Goal: Task Accomplishment & Management: Use online tool/utility

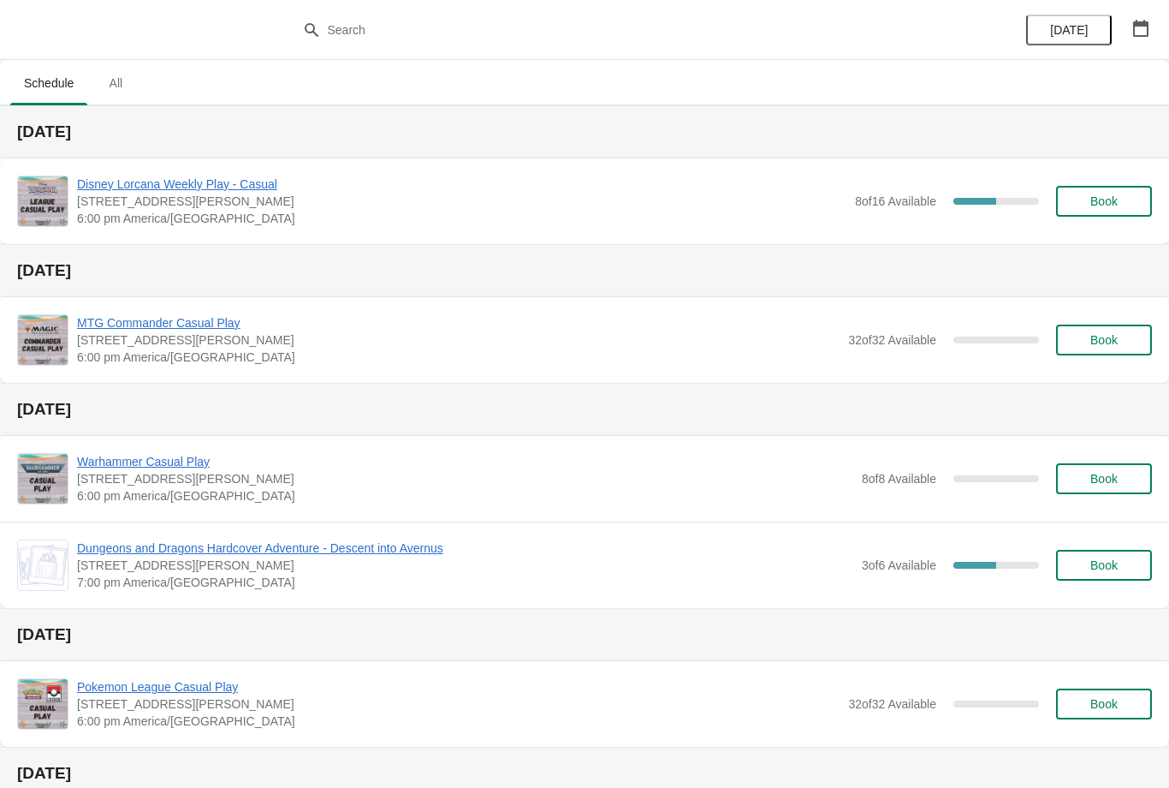
click at [1150, 15] on button "button" at bounding box center [1141, 28] width 31 height 31
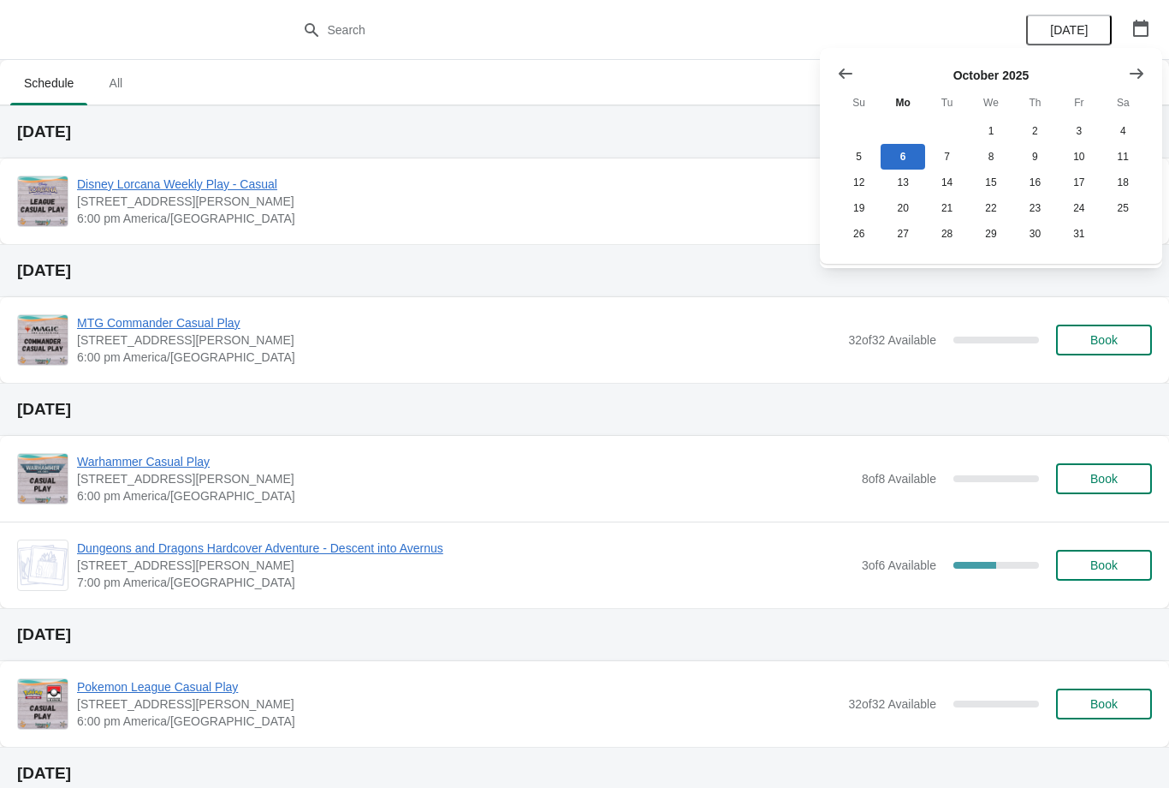
click at [1127, 66] on button "Show next month, November 2025" at bounding box center [1136, 73] width 31 height 31
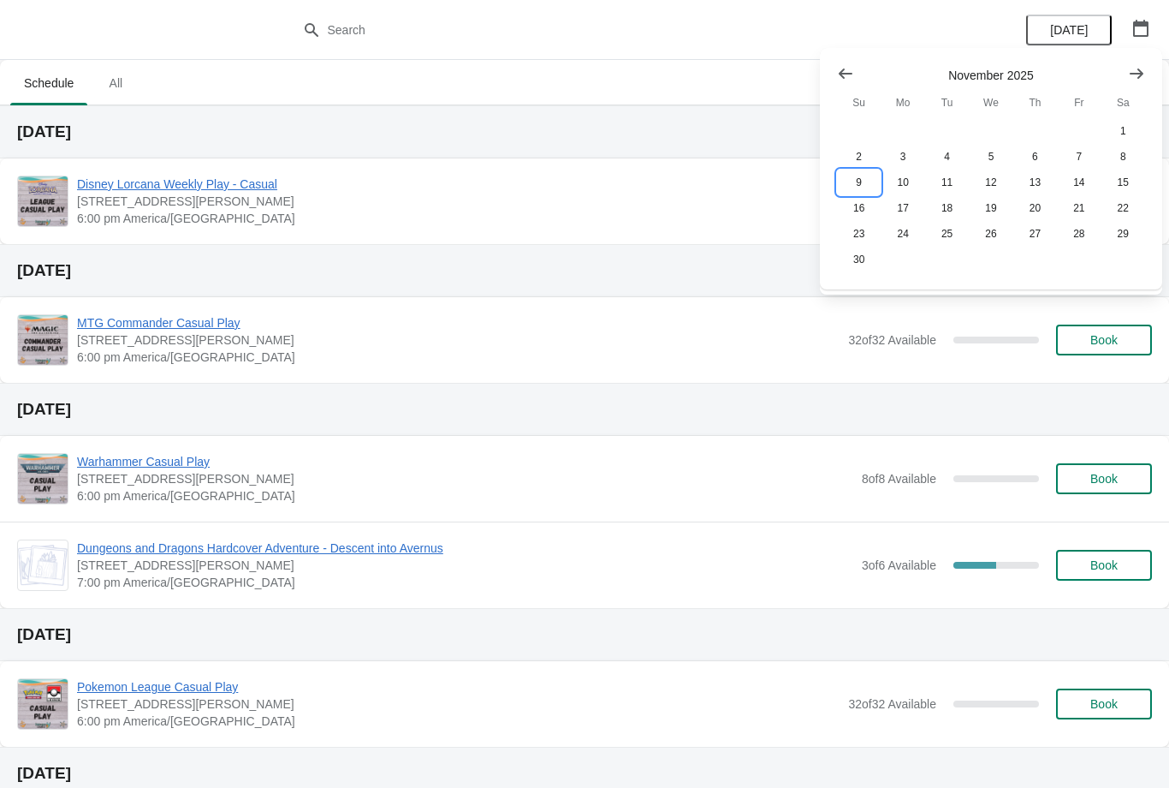
click at [856, 187] on button "9" at bounding box center [859, 182] width 44 height 26
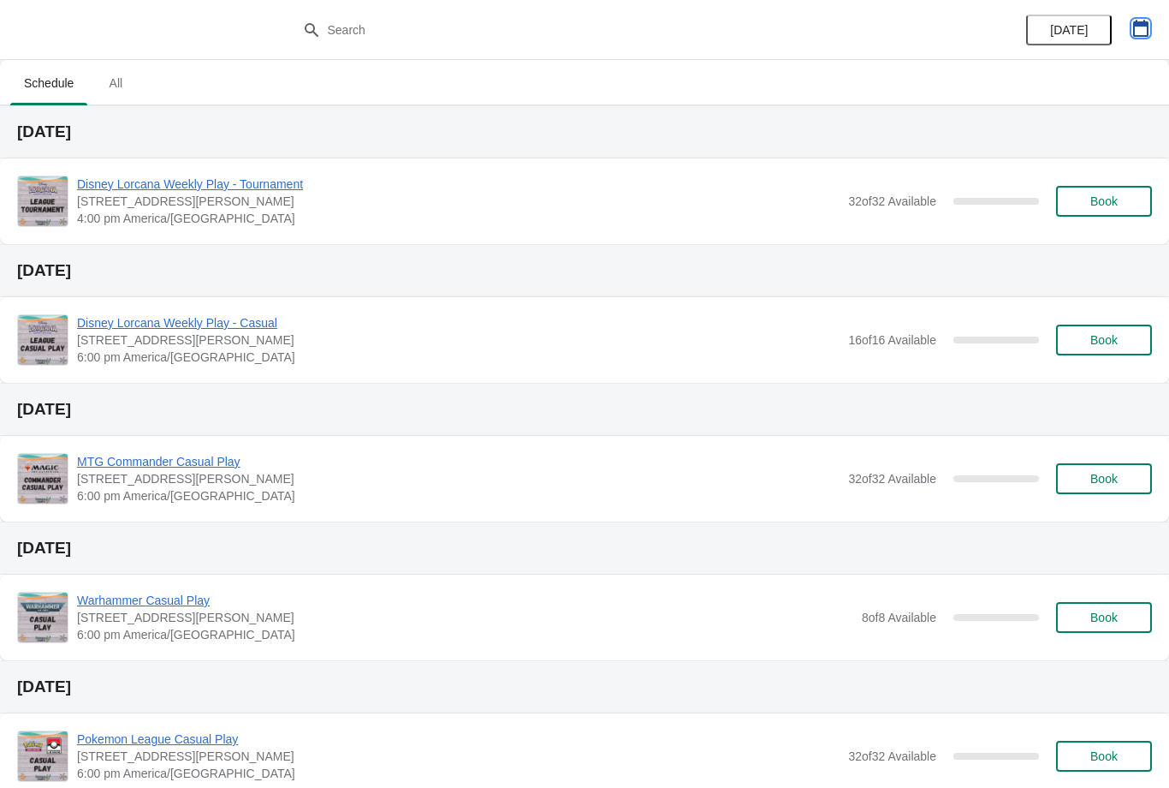
click at [1147, 16] on button "button" at bounding box center [1141, 28] width 31 height 31
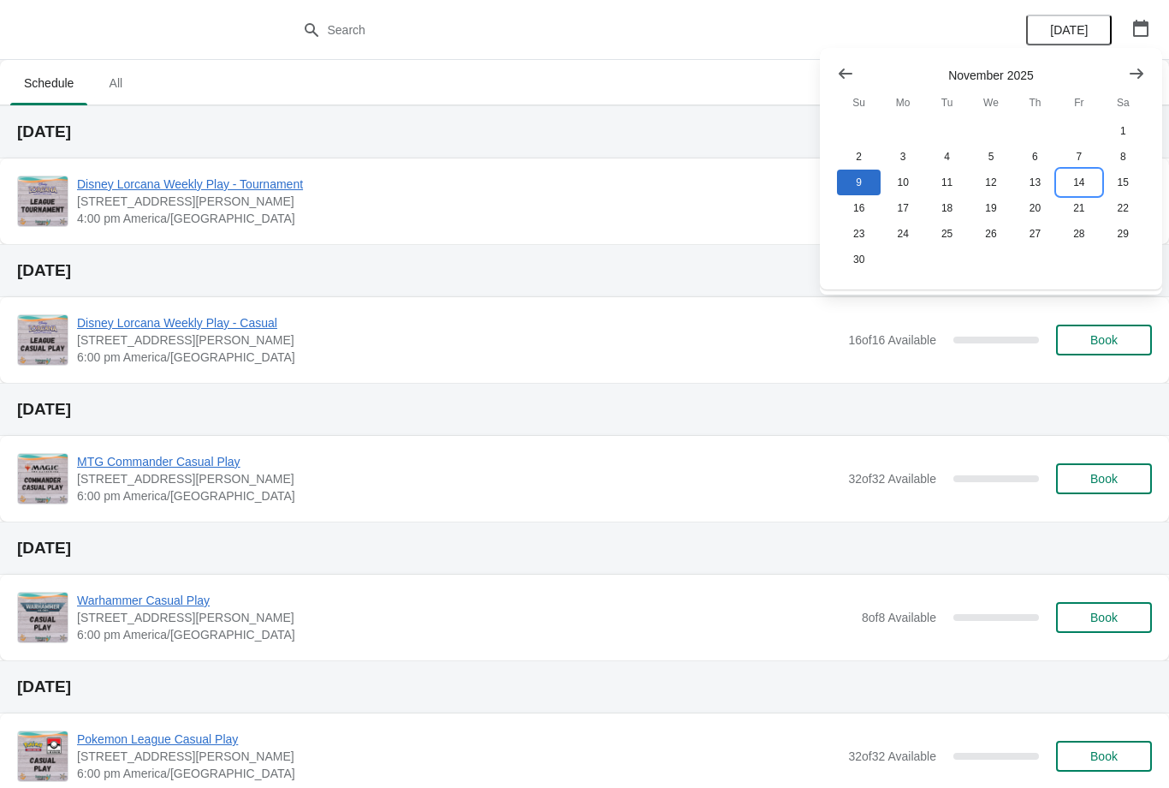
click at [1084, 172] on button "14" at bounding box center [1079, 182] width 44 height 26
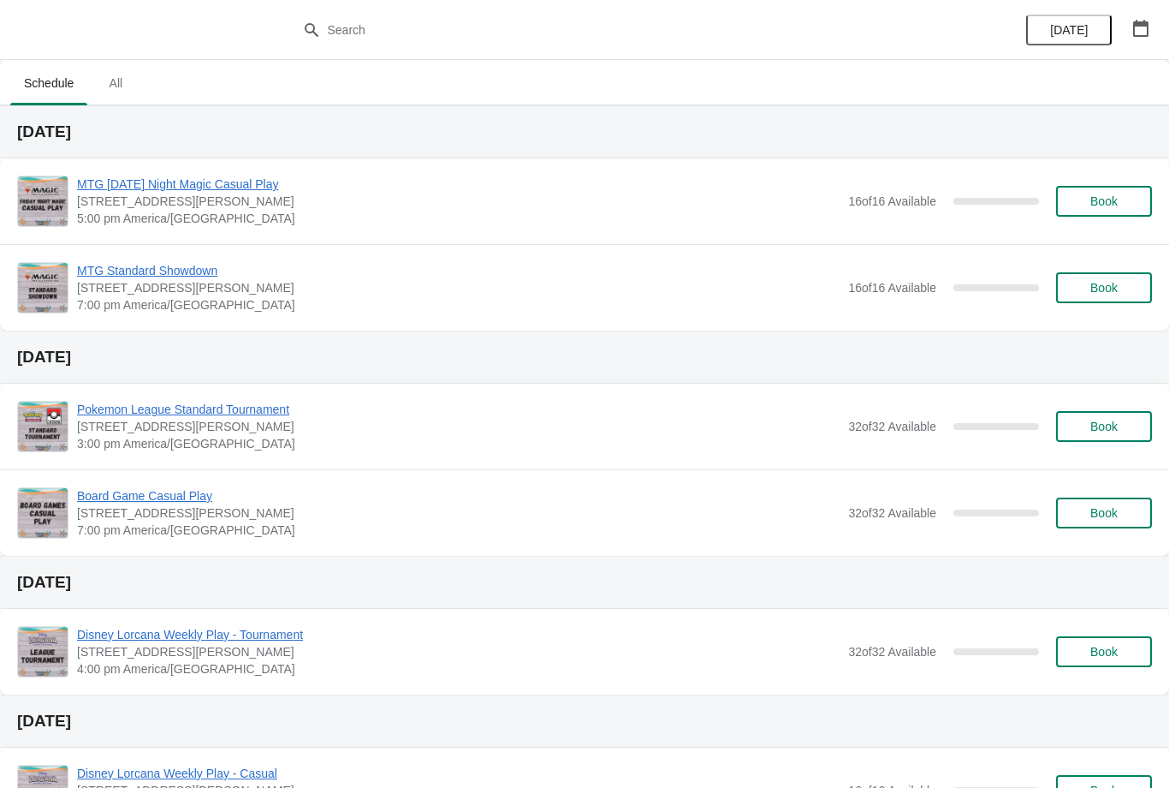
click at [1139, 37] on button "button" at bounding box center [1141, 28] width 31 height 31
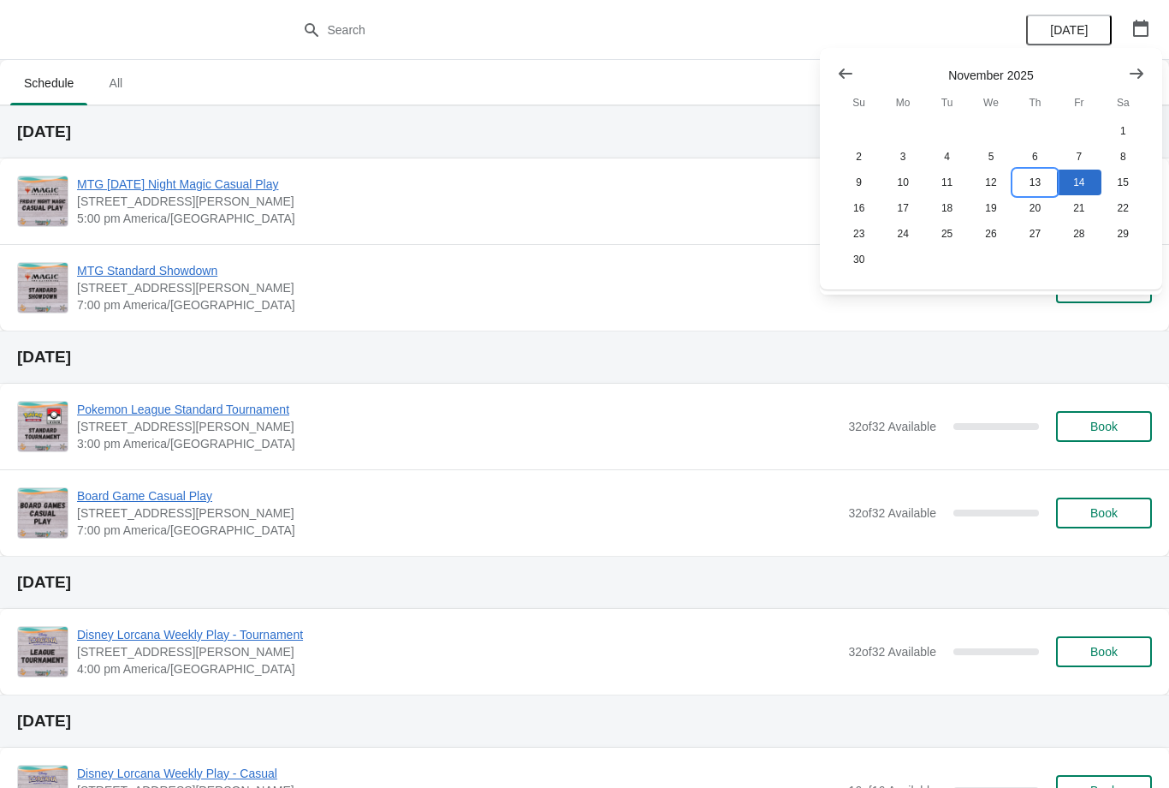
click at [1032, 195] on button "13" at bounding box center [1036, 182] width 44 height 26
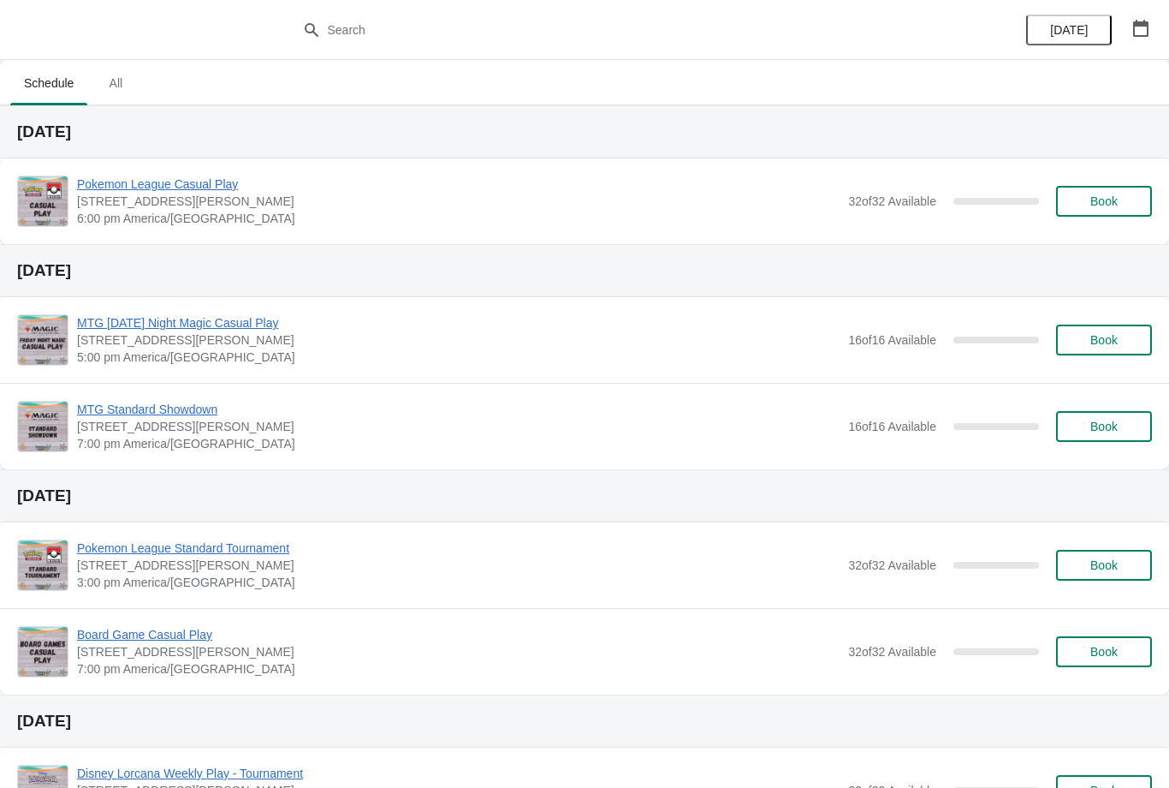
click at [1137, 40] on button "button" at bounding box center [1141, 28] width 31 height 31
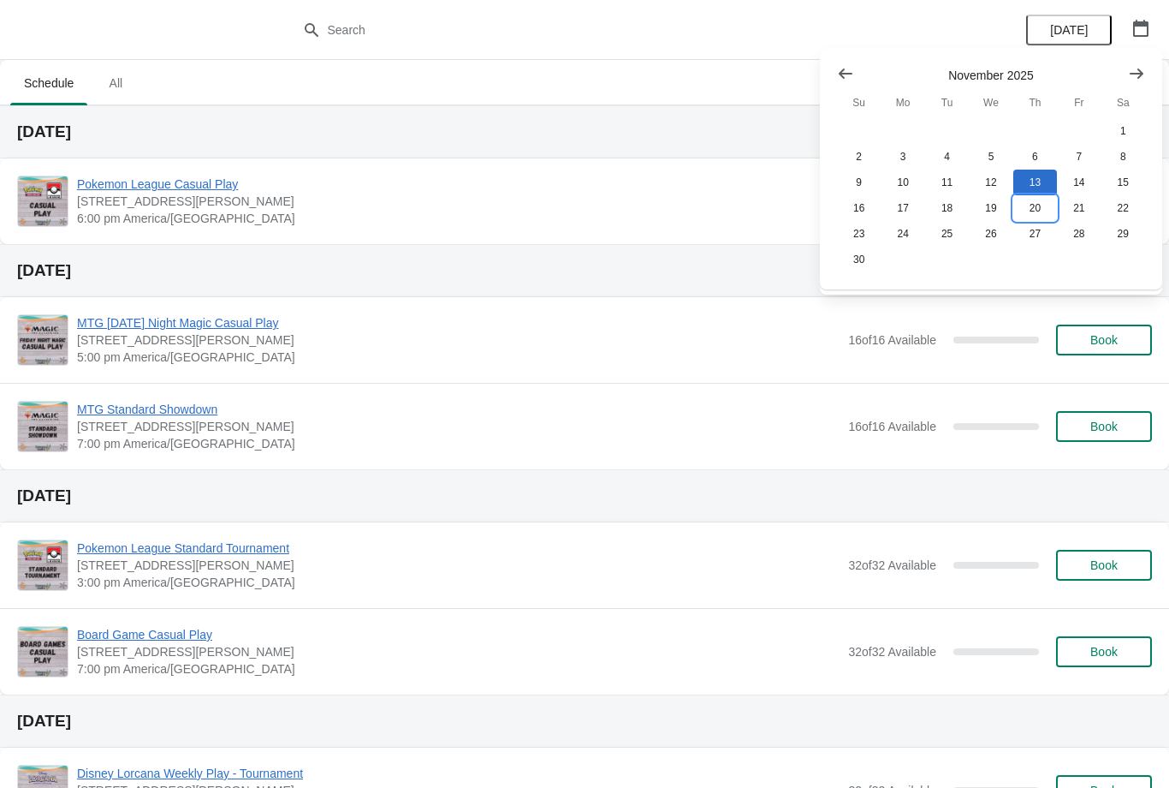
click at [1030, 209] on button "20" at bounding box center [1036, 208] width 44 height 26
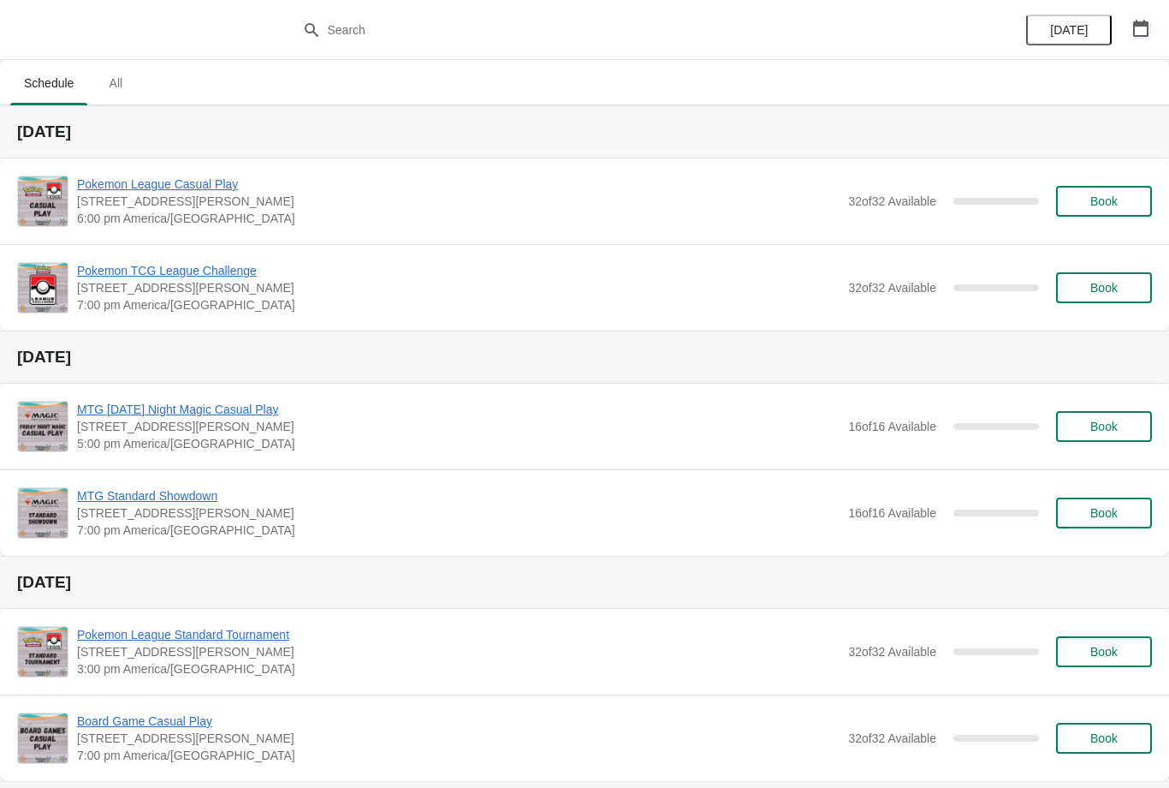
click at [1146, 37] on button "button" at bounding box center [1141, 28] width 31 height 31
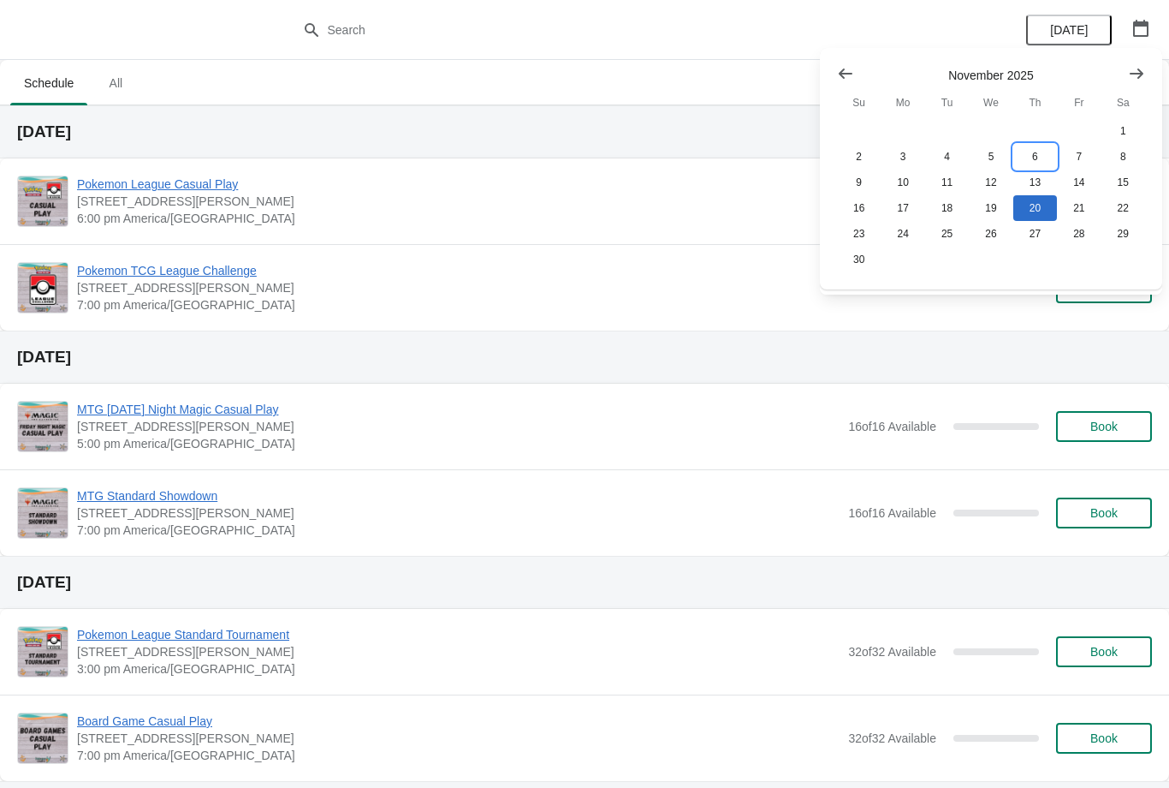
click at [1042, 161] on button "6" at bounding box center [1036, 157] width 44 height 26
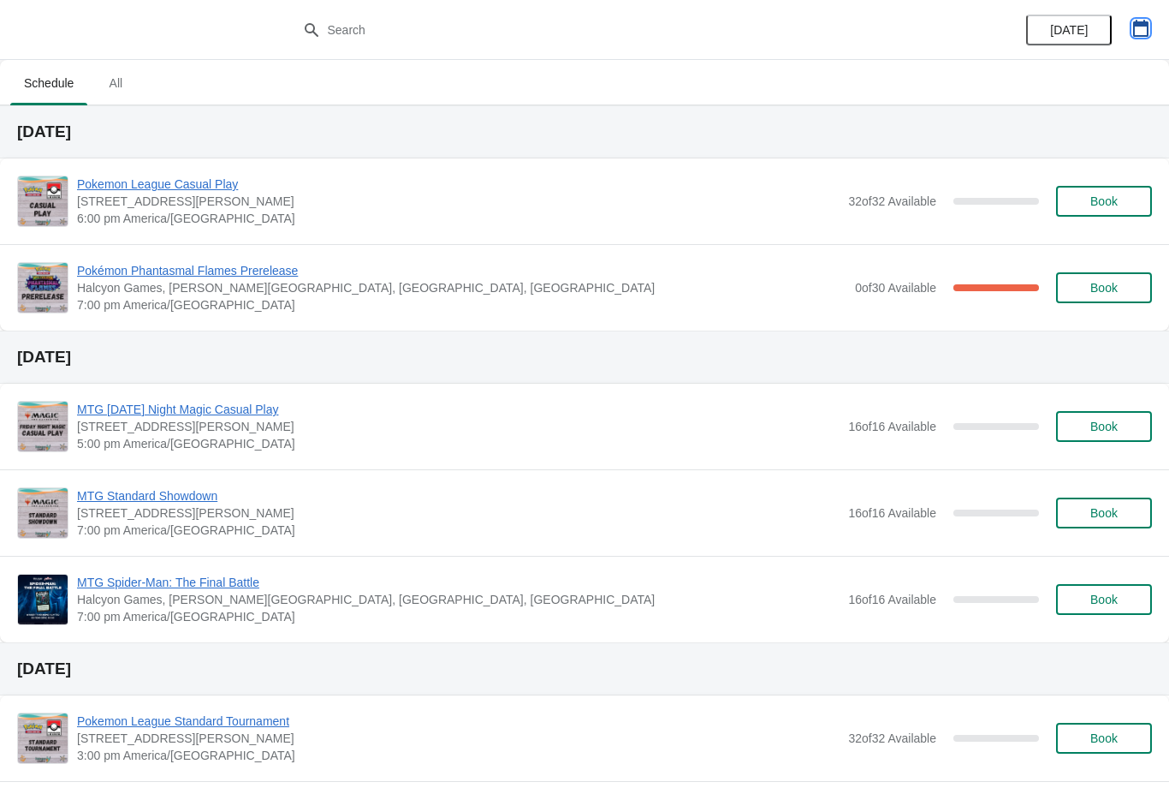
click at [1139, 33] on icon "button" at bounding box center [1141, 28] width 17 height 17
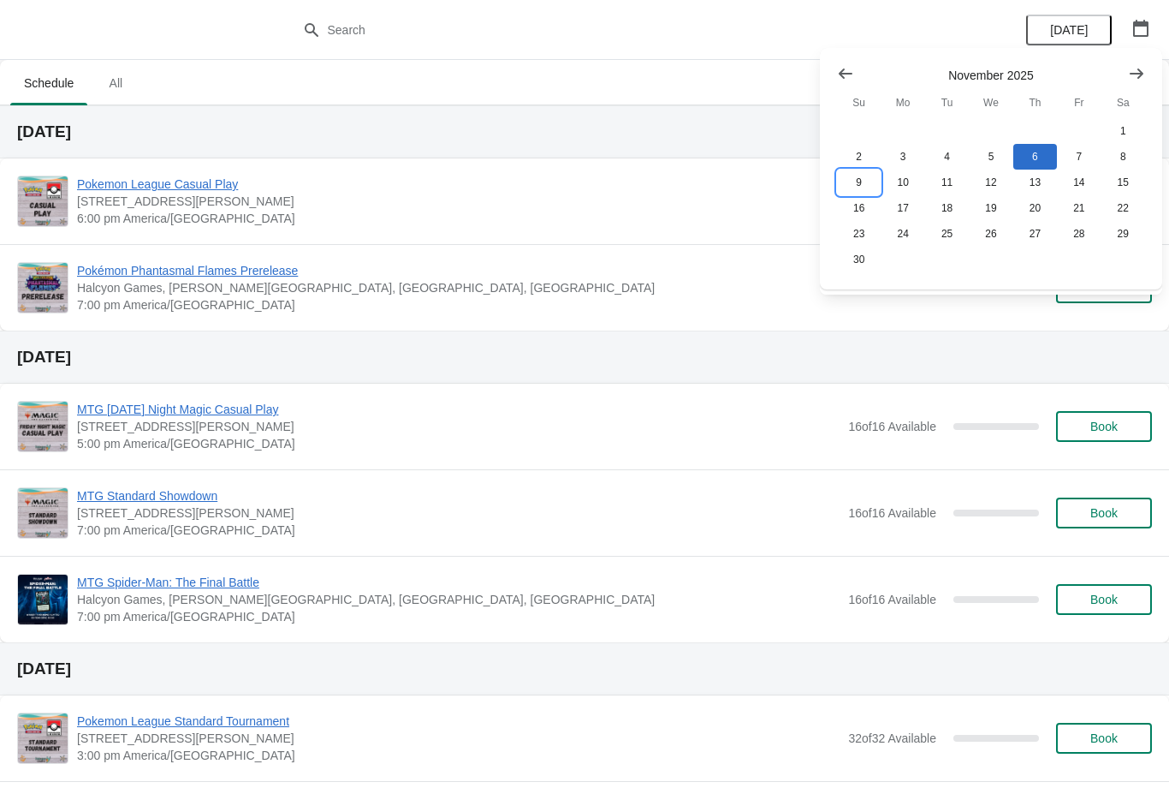
click at [857, 181] on button "9" at bounding box center [859, 182] width 44 height 26
